Goal: Task Accomplishment & Management: Use online tool/utility

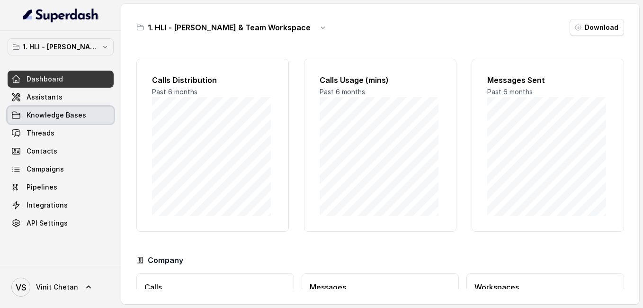
click at [77, 115] on span "Knowledge Bases" at bounding box center [57, 114] width 60 height 9
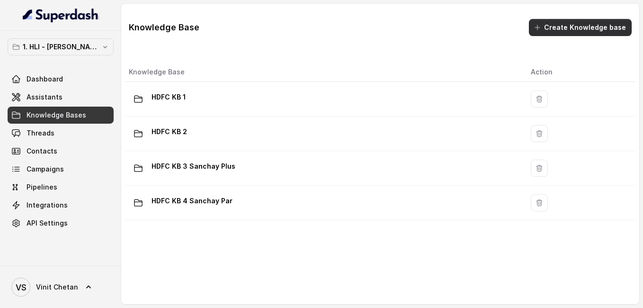
click at [554, 28] on button "Create Knowledge base" at bounding box center [580, 27] width 103 height 17
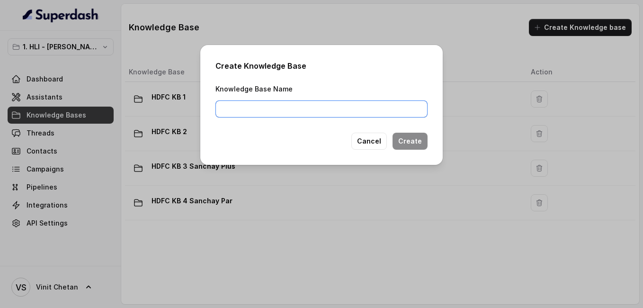
click at [333, 109] on input "Knowledge Base Name" at bounding box center [321, 108] width 212 height 17
type input "HDFC Service HelpGuide"
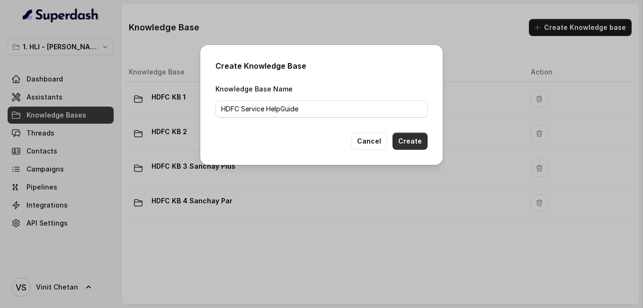
click at [415, 144] on button "Create" at bounding box center [410, 141] width 35 height 17
